Goal: Task Accomplishment & Management: Manage account settings

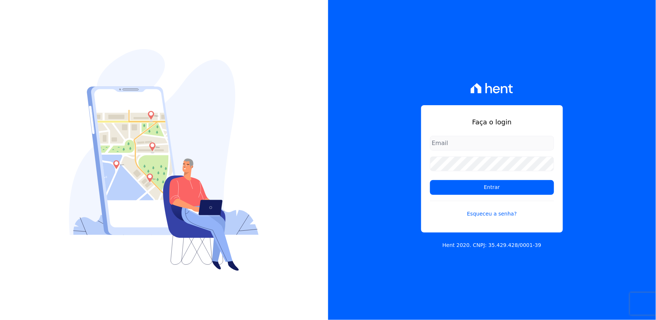
type input "[EMAIL_ADDRESS][DOMAIN_NAME]"
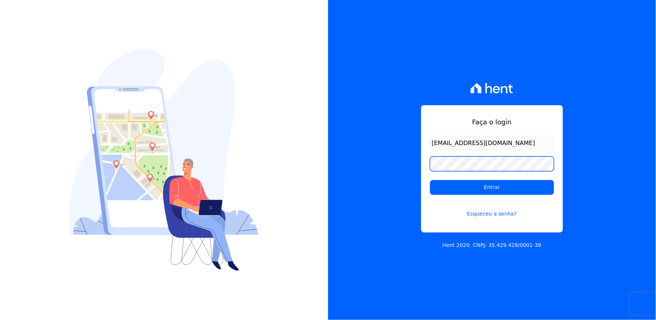
click at [390, 175] on div "Faça o login [EMAIL_ADDRESS][DOMAIN_NAME] Entrar Esqueceu a senha? Hent 2020. C…" at bounding box center [492, 160] width 328 height 320
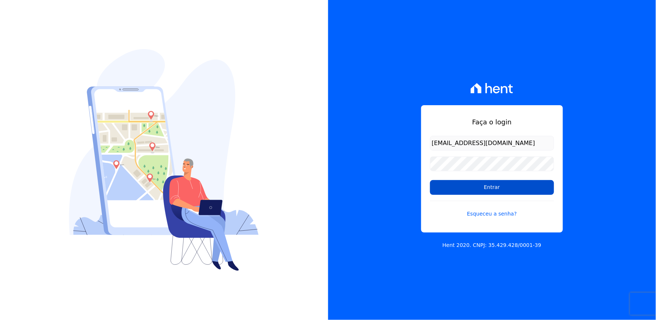
click at [445, 181] on input "Entrar" at bounding box center [492, 187] width 124 height 15
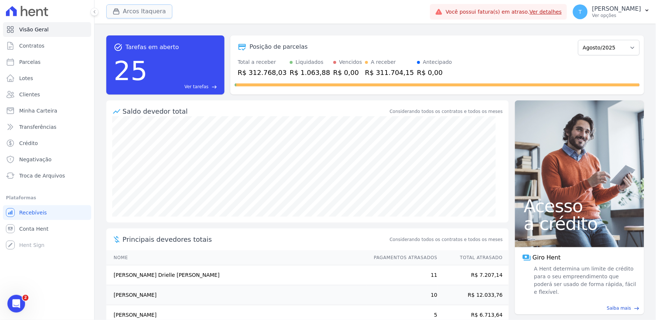
click at [141, 16] on button "Arcos Itaquera" at bounding box center [139, 11] width 66 height 14
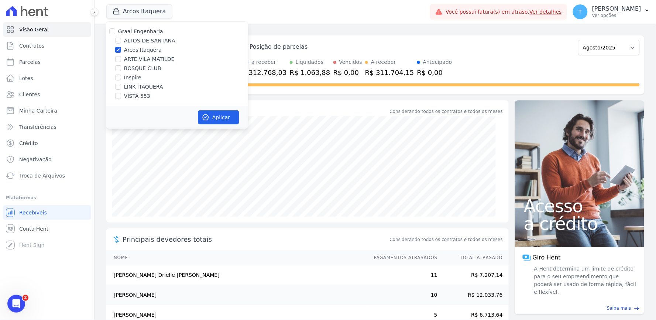
click at [138, 49] on label "Arcos Itaquera" at bounding box center [143, 50] width 38 height 8
click at [121, 49] on input "Arcos Itaquera" at bounding box center [118, 50] width 6 height 6
checkbox input "false"
click at [142, 89] on label "LINK ITAQUERA" at bounding box center [143, 87] width 39 height 8
click at [121, 89] on input "LINK ITAQUERA" at bounding box center [118, 87] width 6 height 6
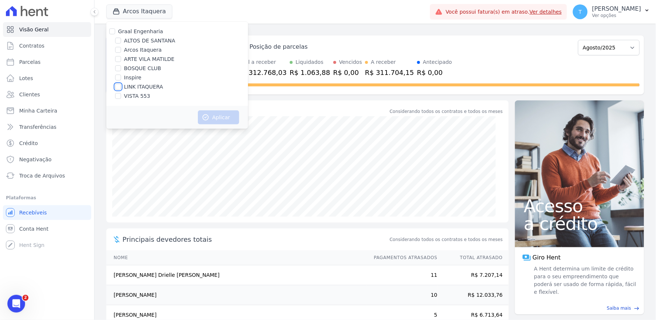
checkbox input "true"
click at [208, 114] on icon "button" at bounding box center [205, 117] width 7 height 7
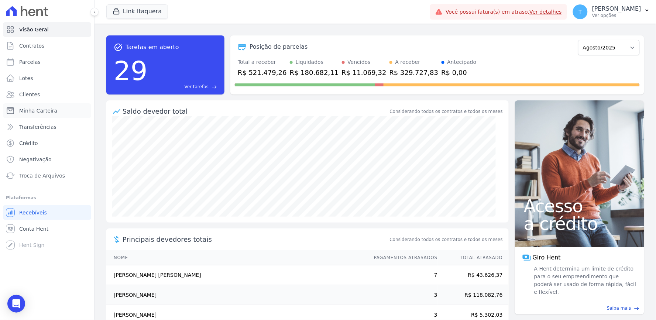
click at [41, 113] on span "Minha Carteira" at bounding box center [38, 110] width 38 height 7
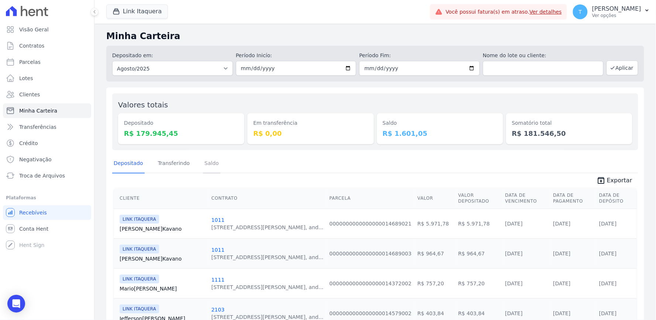
click at [213, 159] on link "Saldo" at bounding box center [211, 163] width 17 height 19
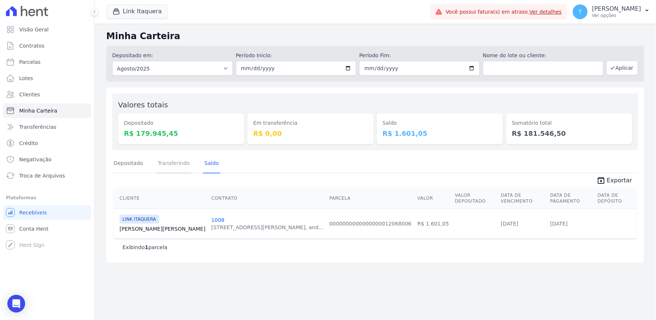
click at [178, 163] on link "Transferindo" at bounding box center [174, 163] width 35 height 19
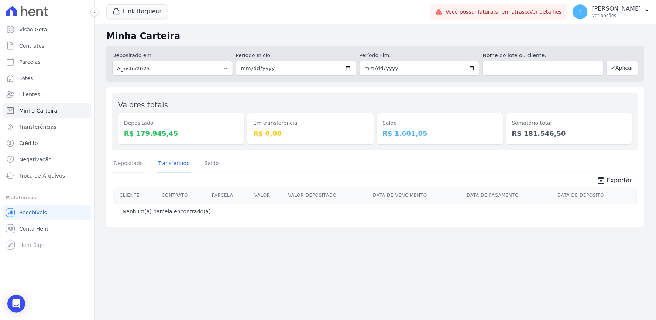
click at [126, 159] on link "Depositado" at bounding box center [128, 163] width 32 height 19
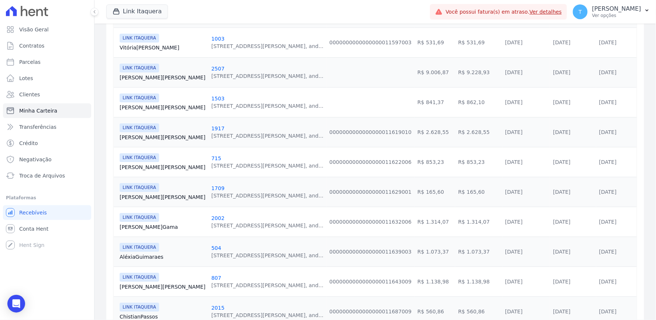
scroll to position [670, 0]
